Goal: Information Seeking & Learning: Learn about a topic

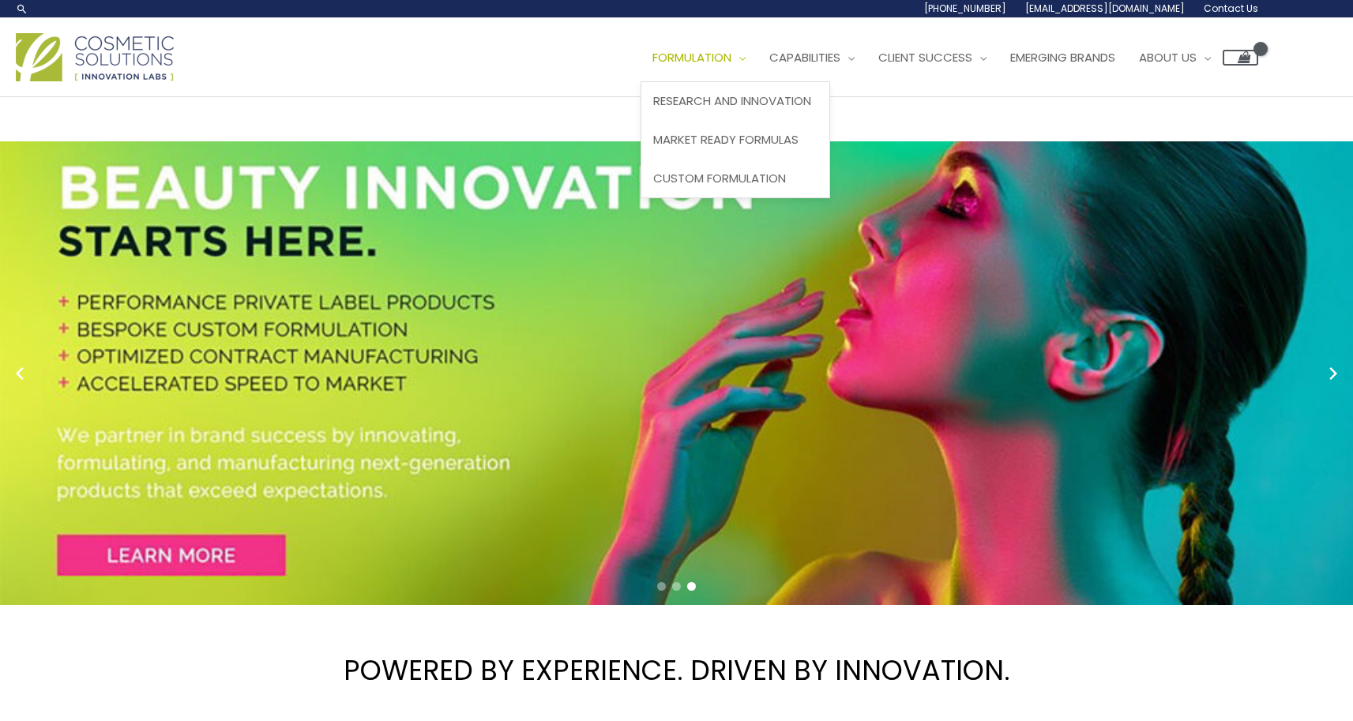
scroll to position [0, 5]
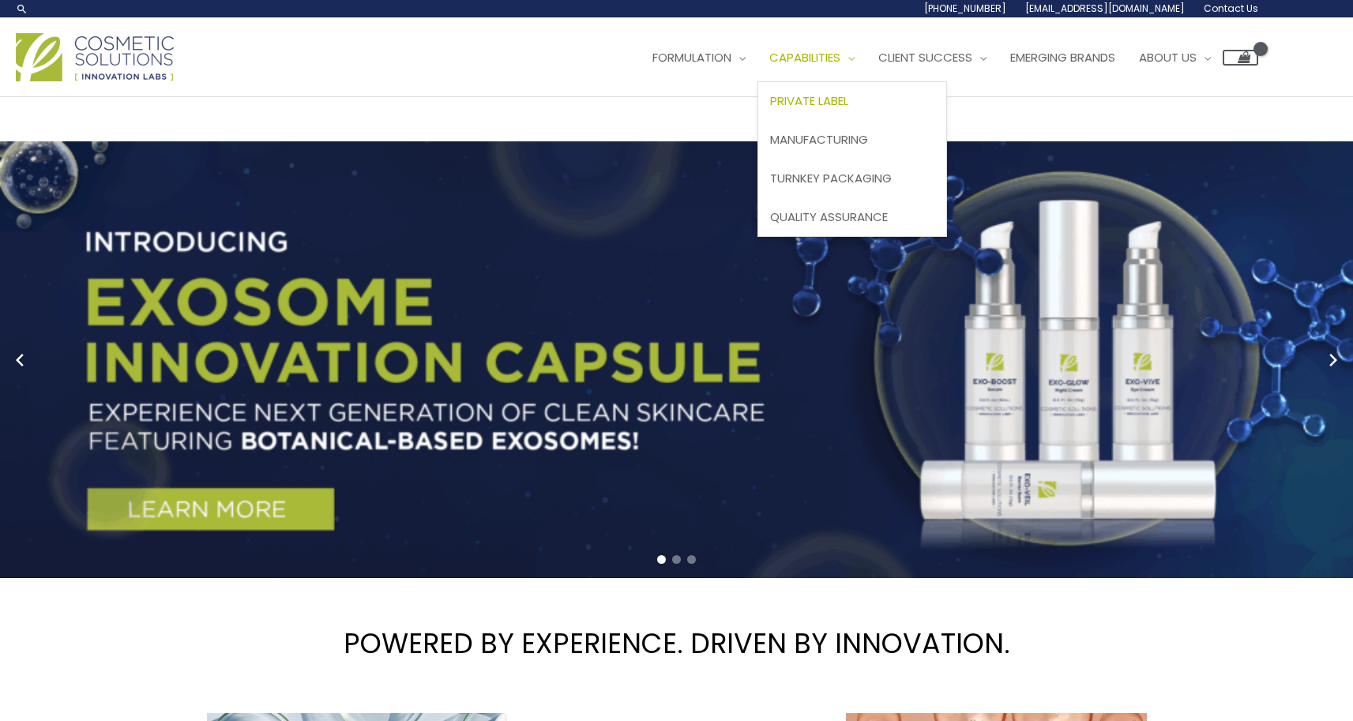
click at [770, 109] on span "Private Label" at bounding box center [809, 100] width 78 height 17
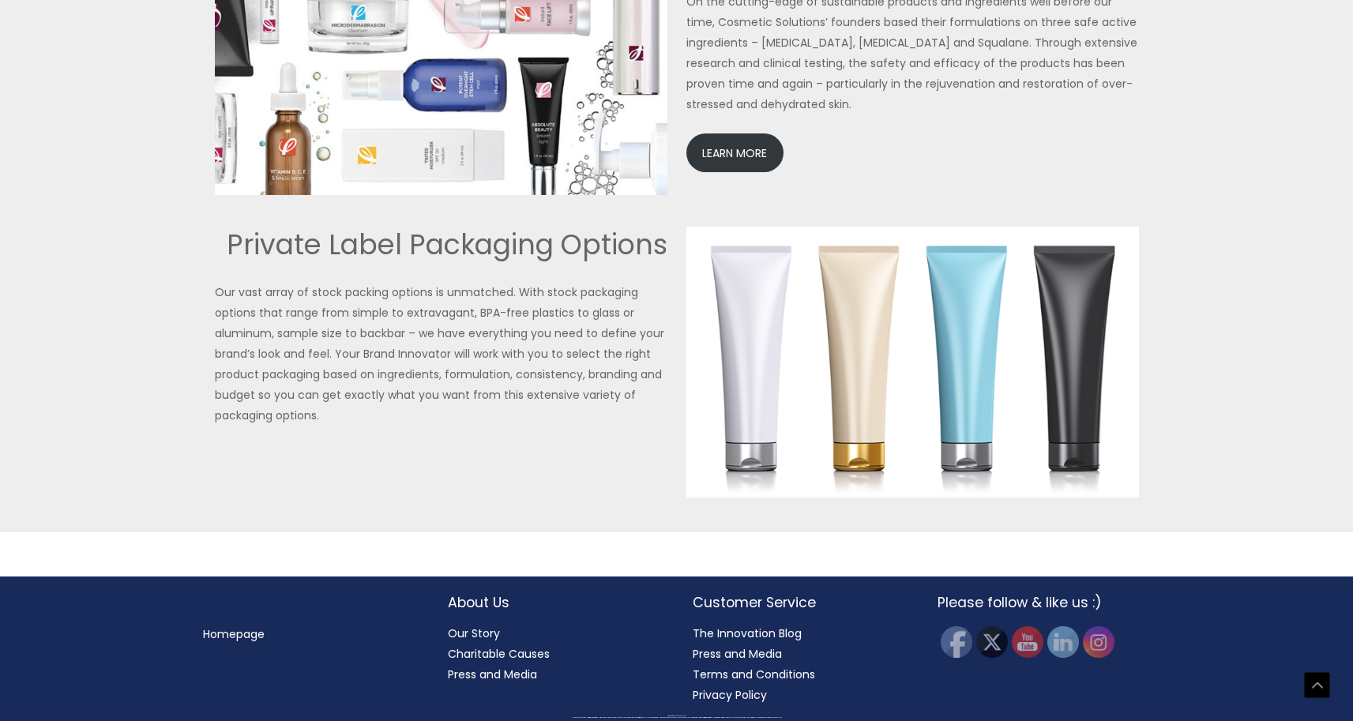
scroll to position [3851, 0]
click at [724, 172] on link "LEARN MORE" at bounding box center [734, 152] width 97 height 39
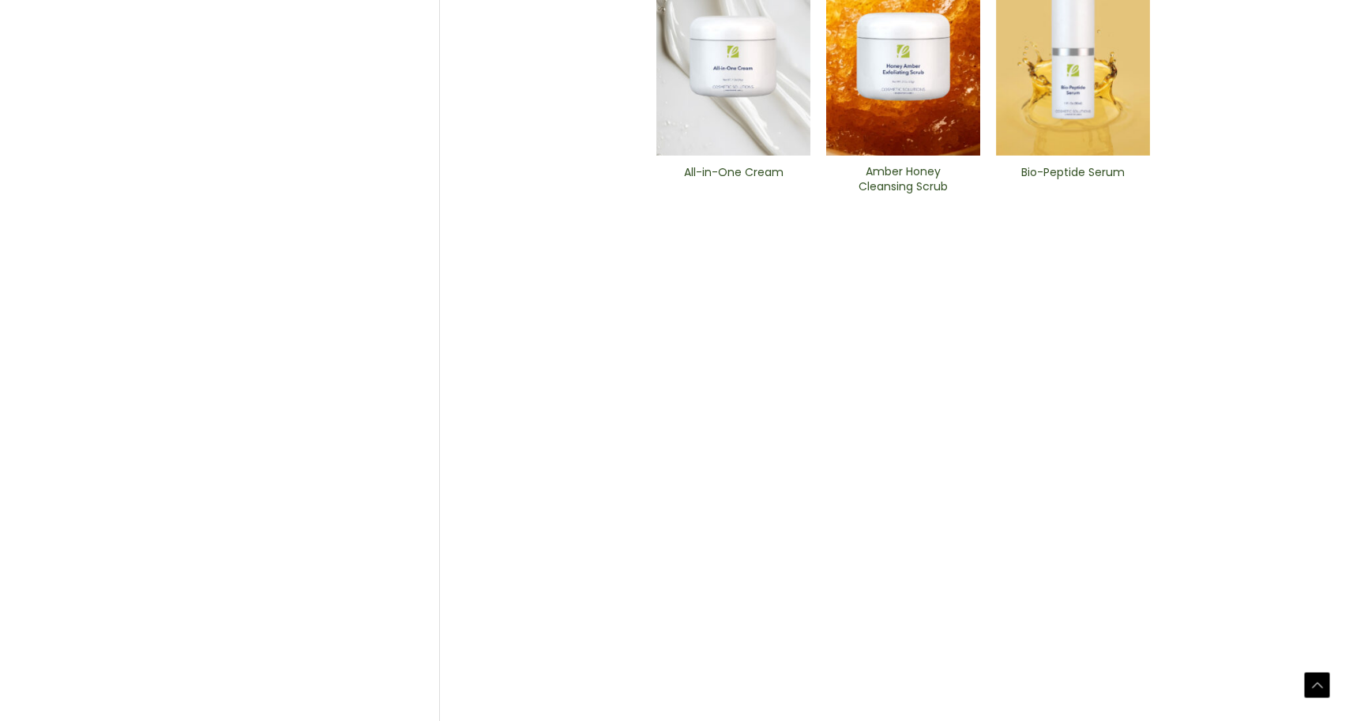
scroll to position [936, 0]
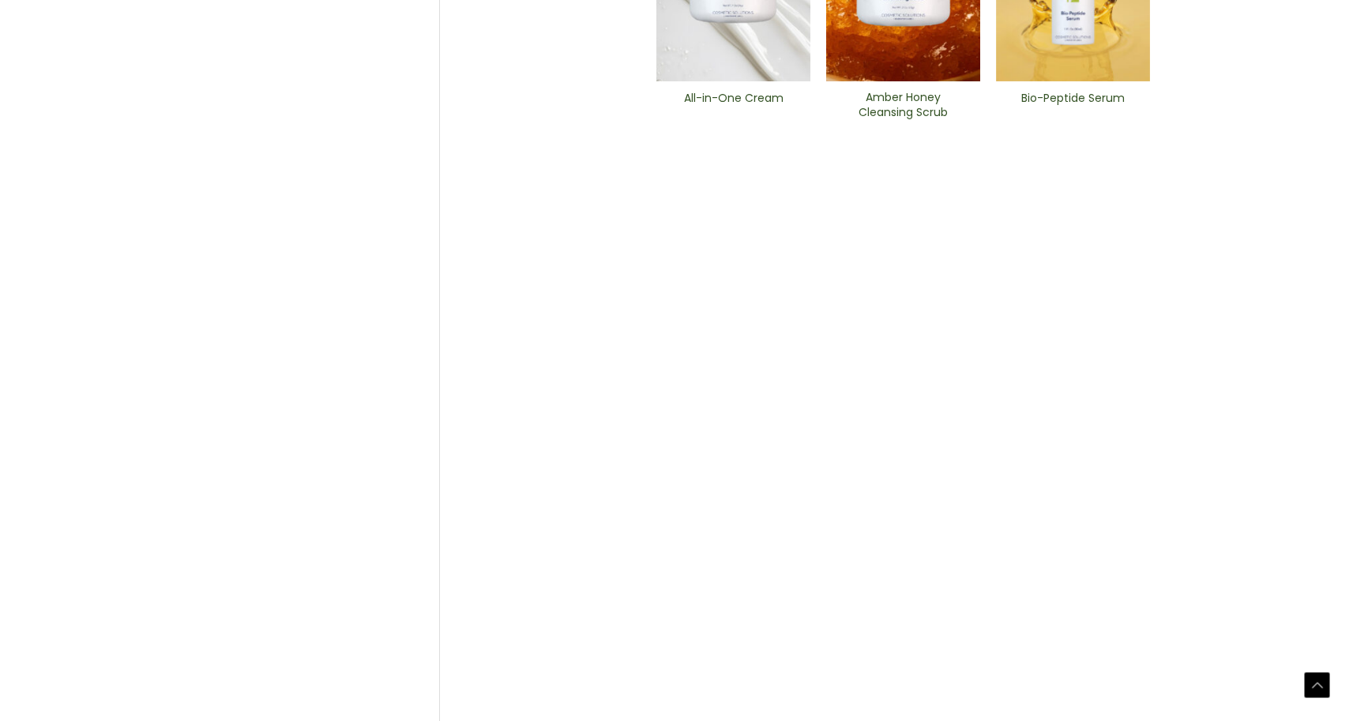
click at [570, 390] on img at bounding box center [564, 475] width 154 height 1185
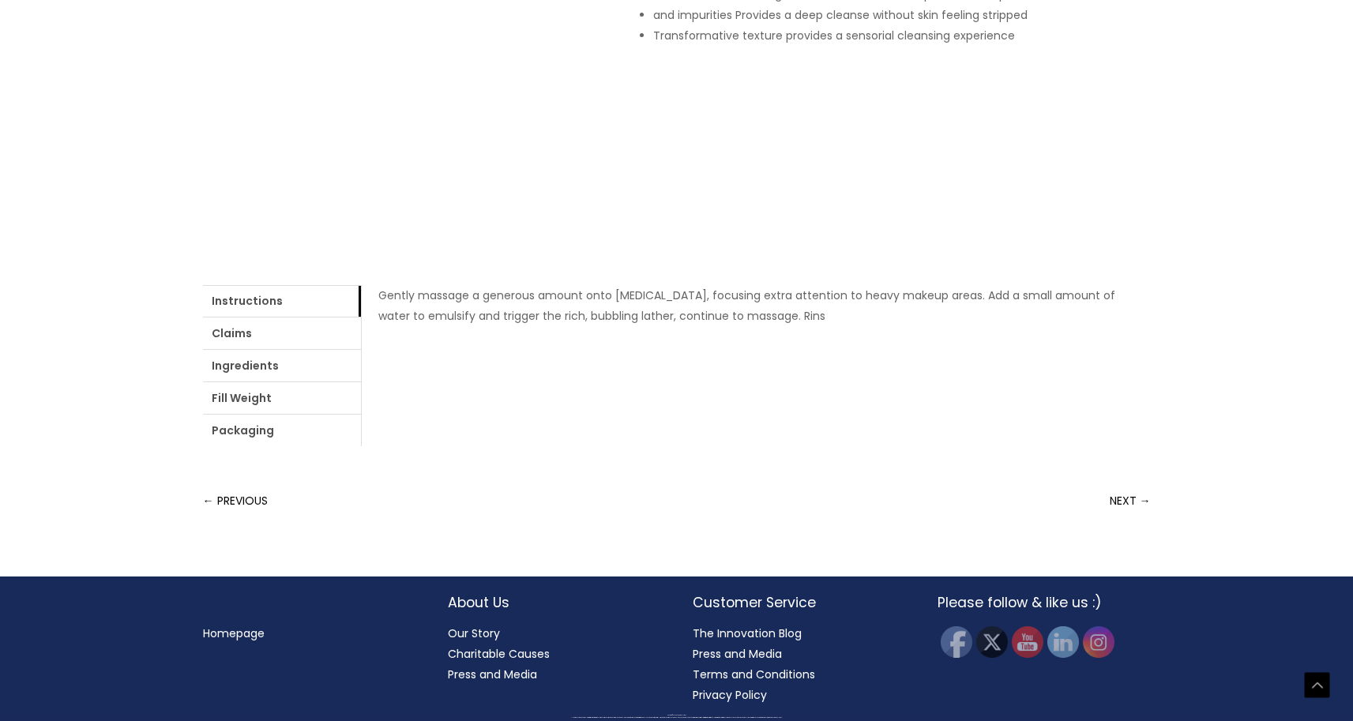
scroll to position [637, 0]
click at [361, 382] on link "Ingredients" at bounding box center [282, 366] width 158 height 32
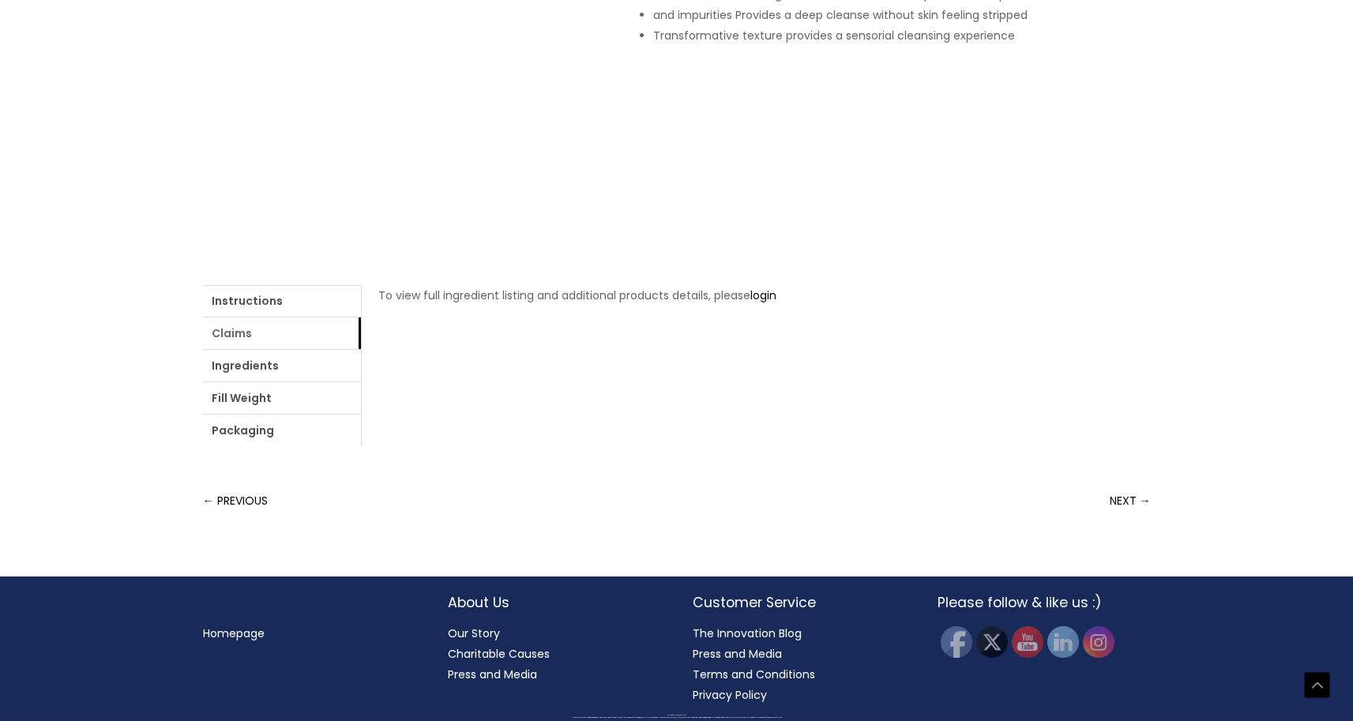
click at [314, 349] on link "Claims" at bounding box center [282, 334] width 158 height 32
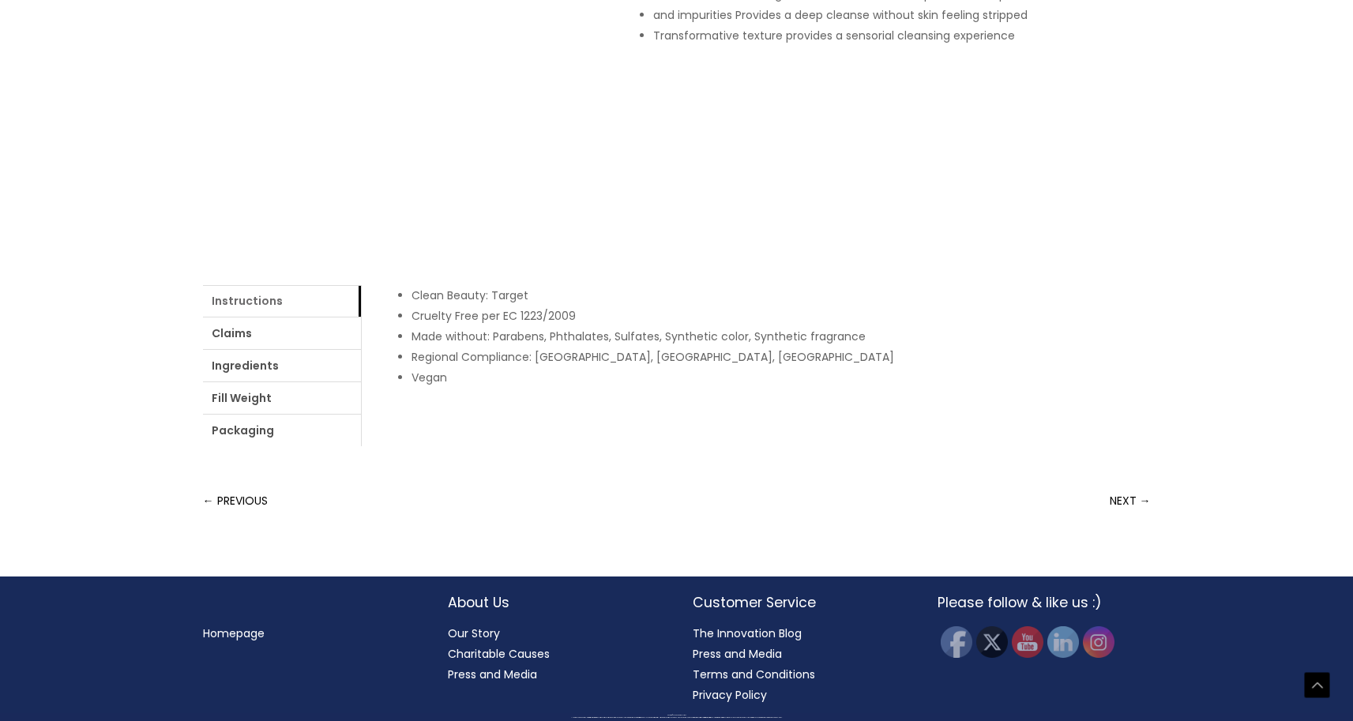
click at [247, 317] on link "Instructions" at bounding box center [282, 301] width 158 height 32
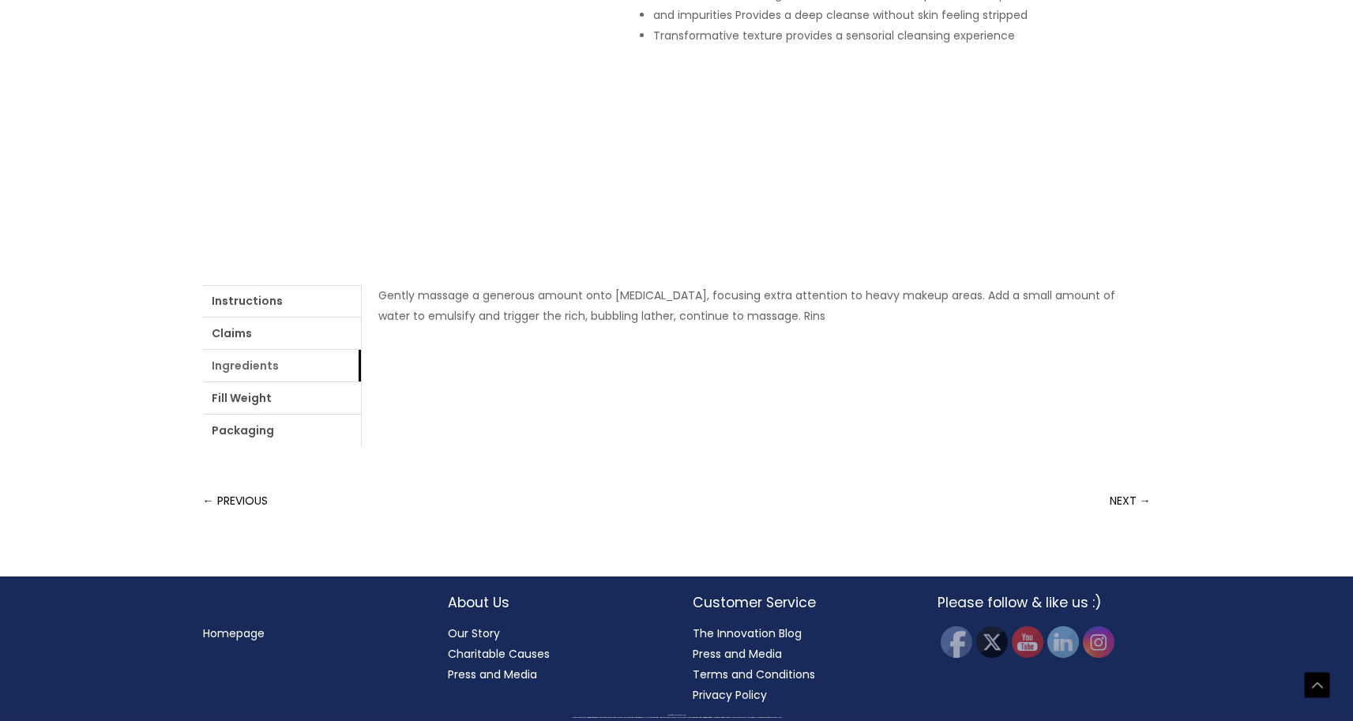
click at [361, 382] on link "Ingredients" at bounding box center [282, 366] width 158 height 32
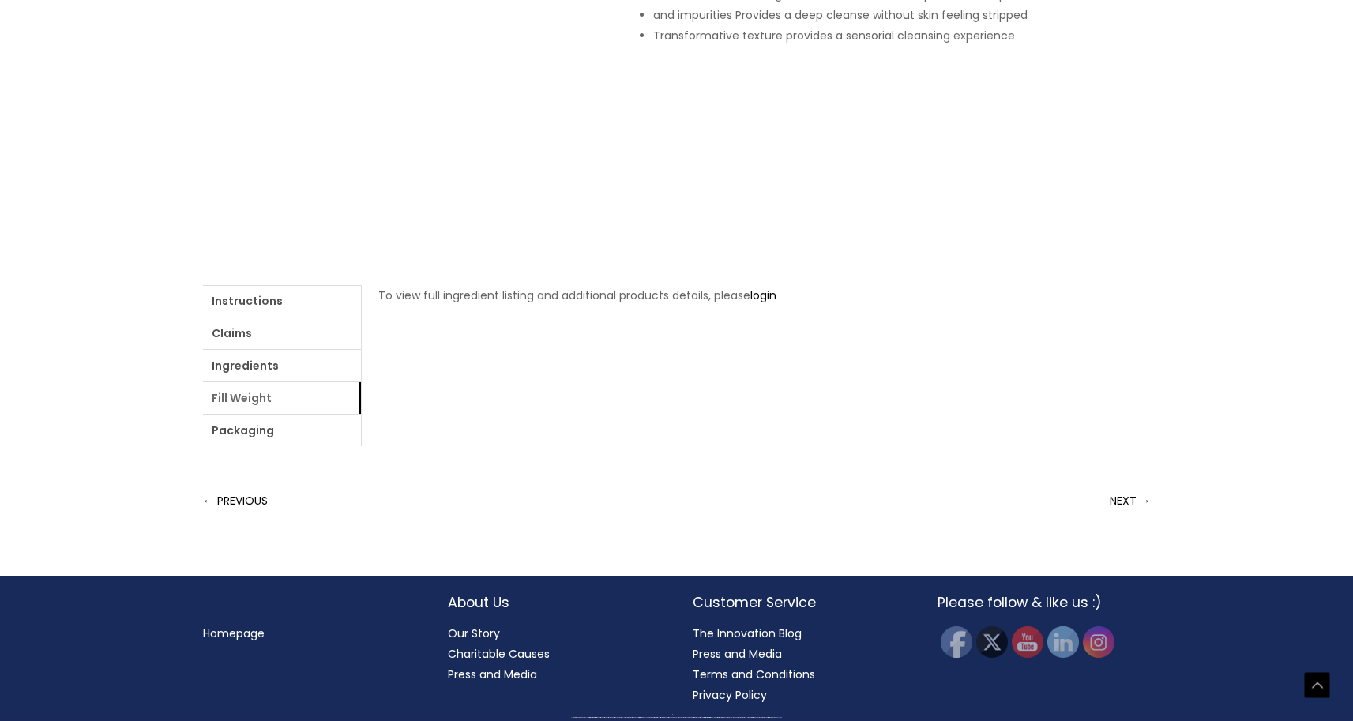
click at [361, 414] on link "Fill Weight" at bounding box center [282, 398] width 158 height 32
click at [361, 446] on link "Packaging" at bounding box center [282, 431] width 158 height 32
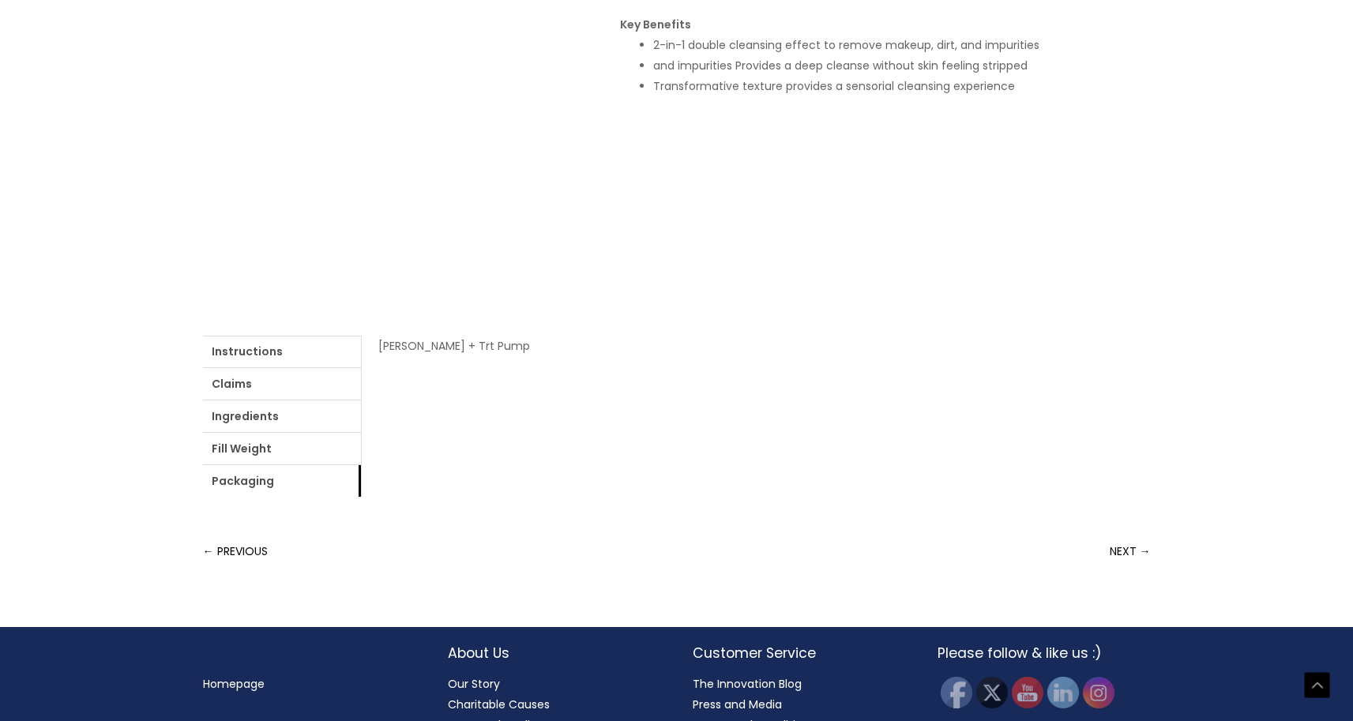
drag, startPoint x: 982, startPoint y: 321, endPoint x: 947, endPoint y: 321, distance: 34.8
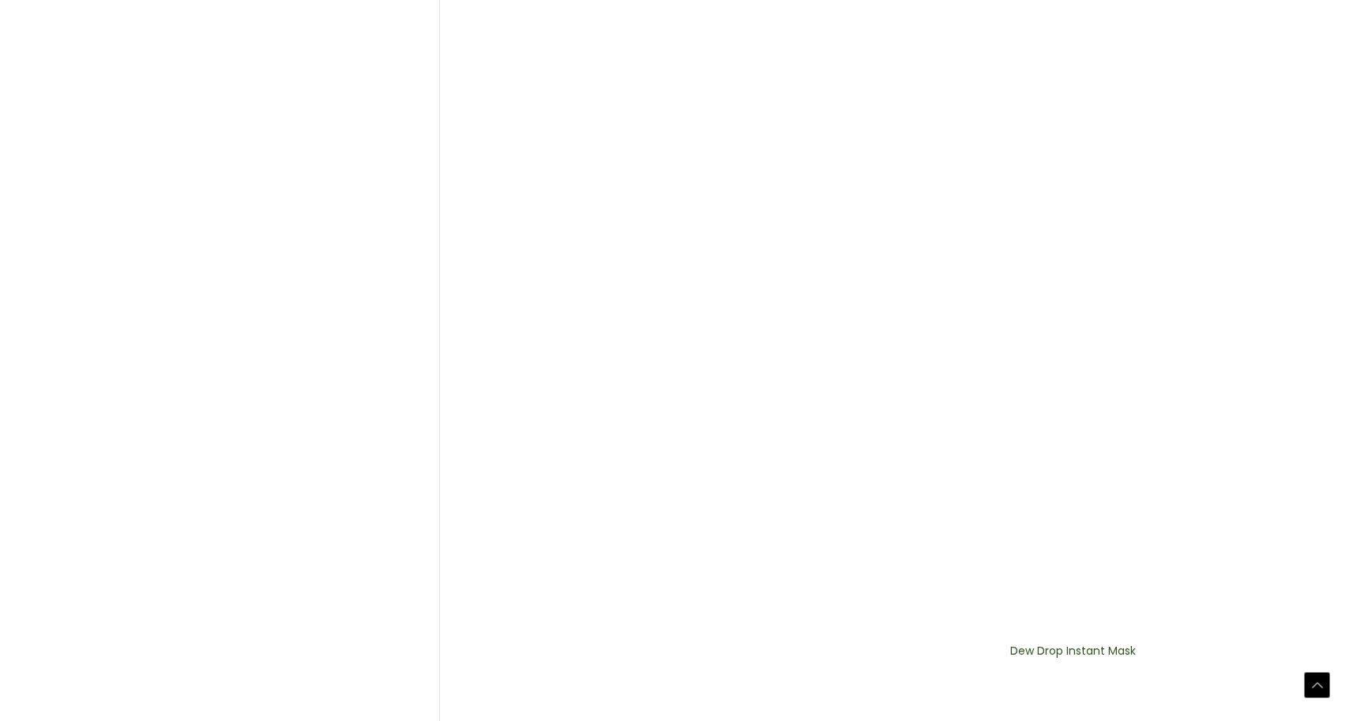
scroll to position [787, 0]
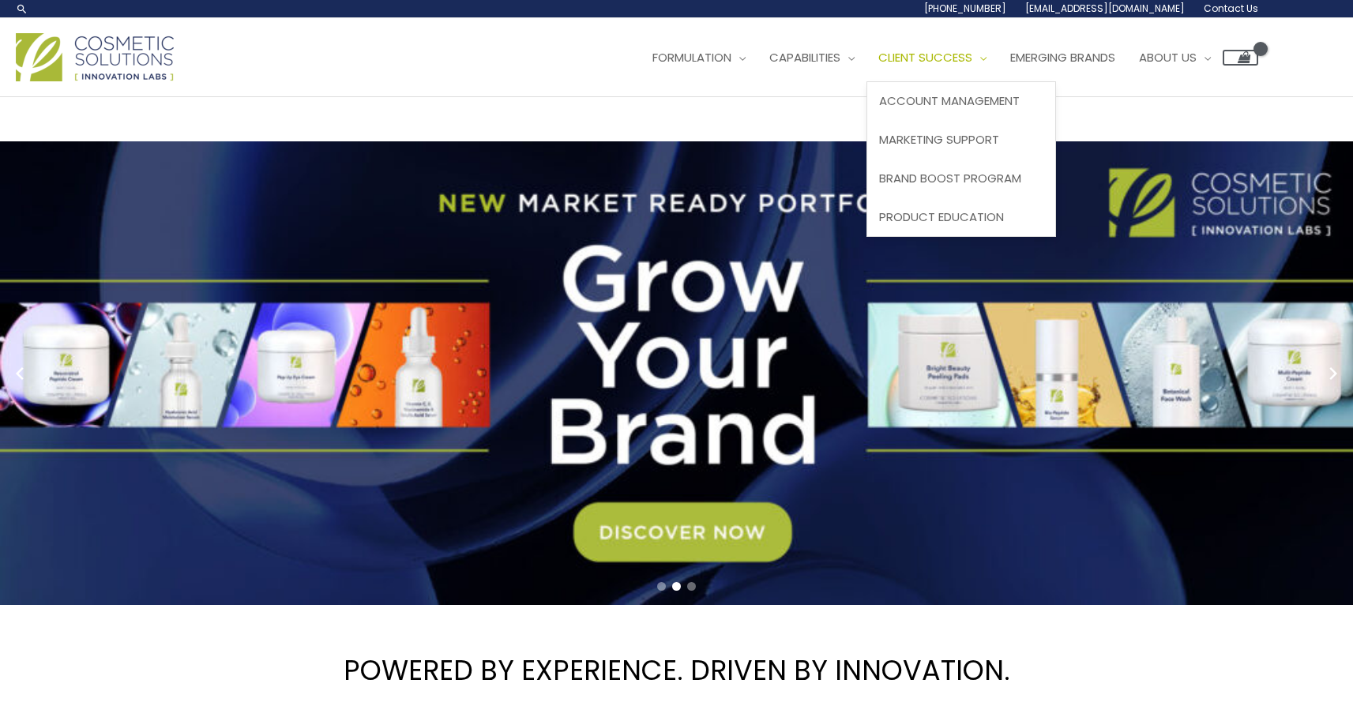
click at [878, 66] on span "Client Success" at bounding box center [925, 57] width 94 height 17
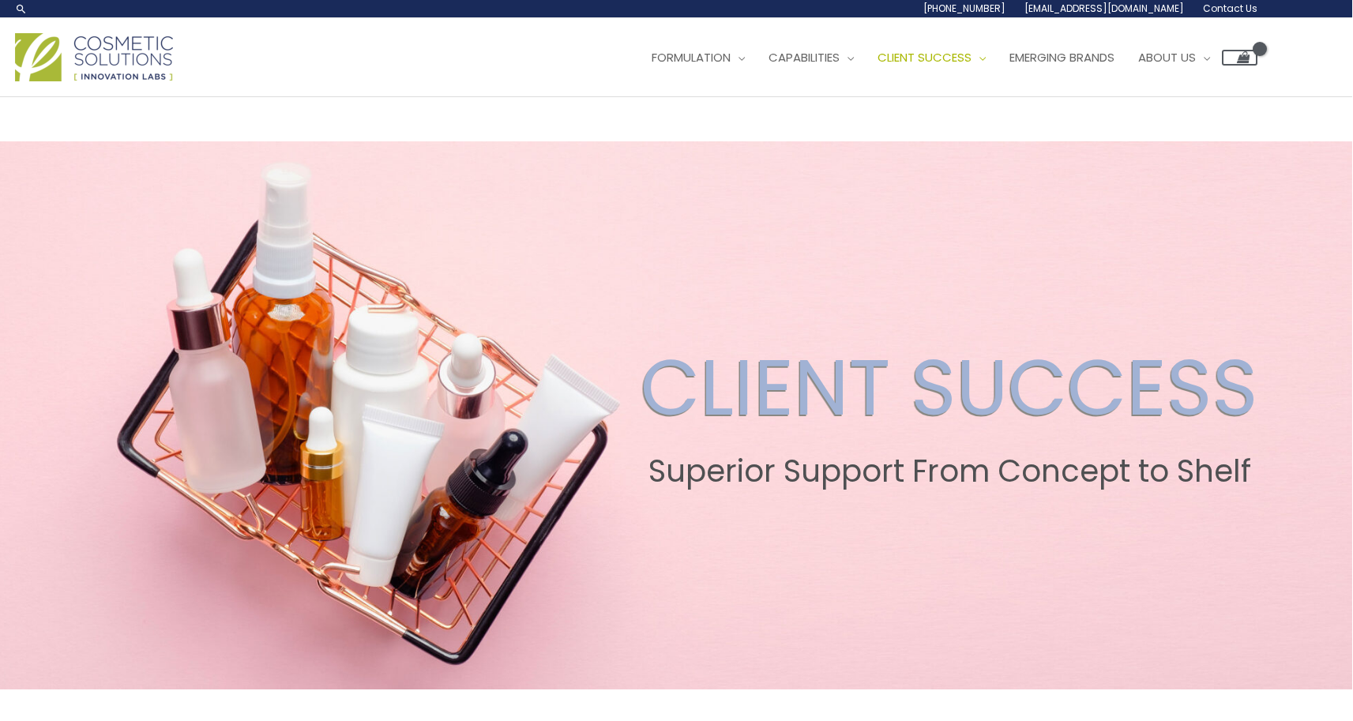
scroll to position [0, 1]
